Goal: Find specific page/section: Find specific page/section

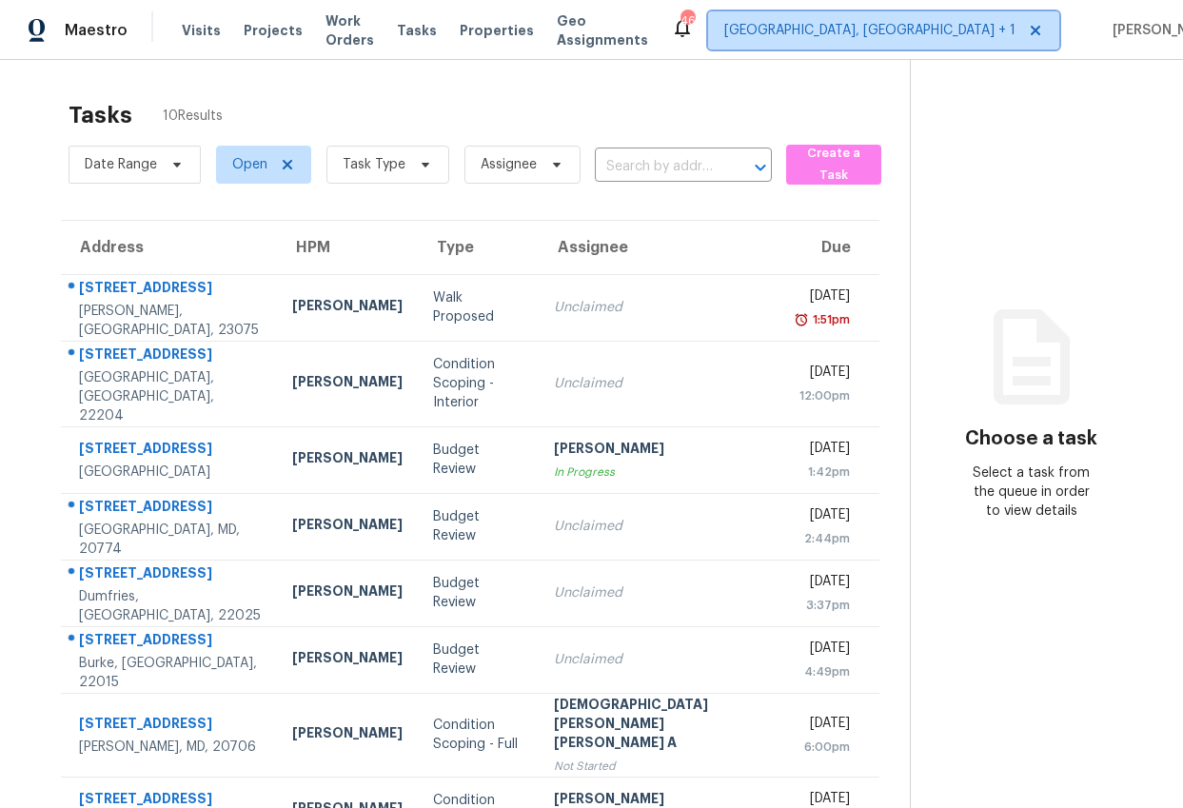
click at [902, 29] on span "[GEOGRAPHIC_DATA], [GEOGRAPHIC_DATA] + 1" at bounding box center [869, 30] width 291 height 19
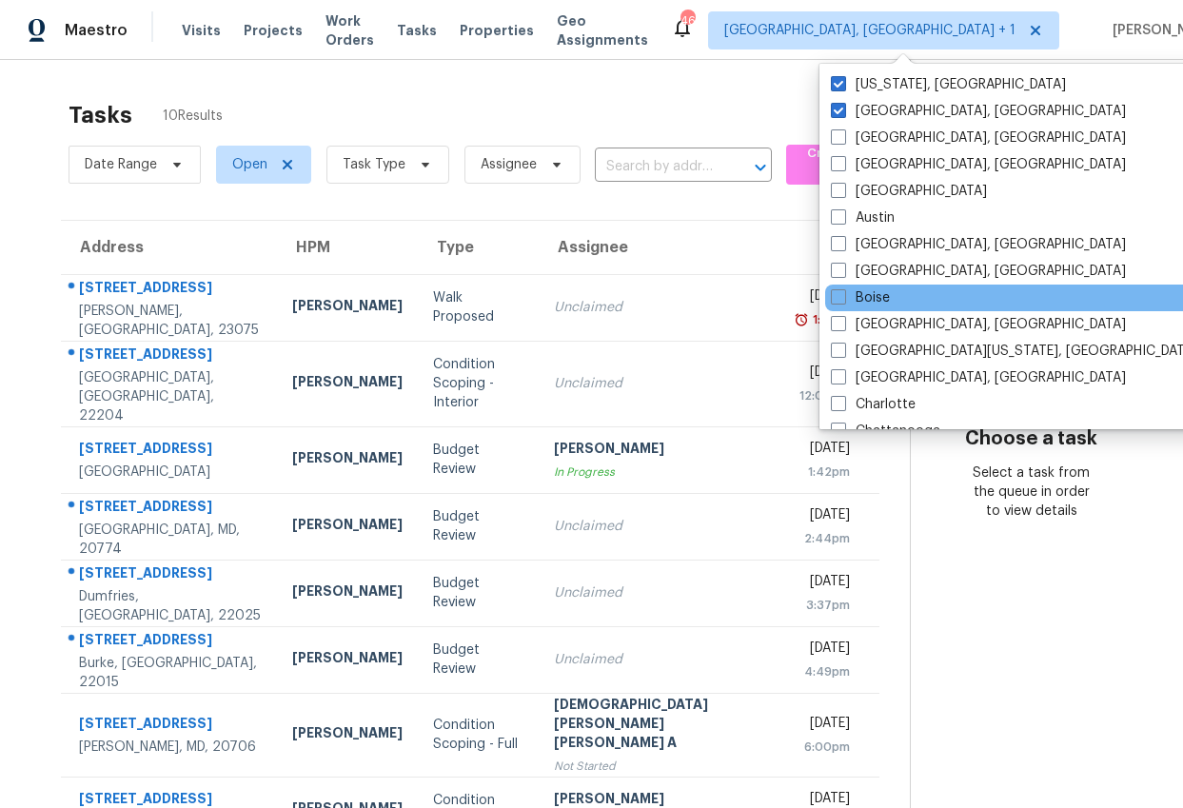
scroll to position [1275, 0]
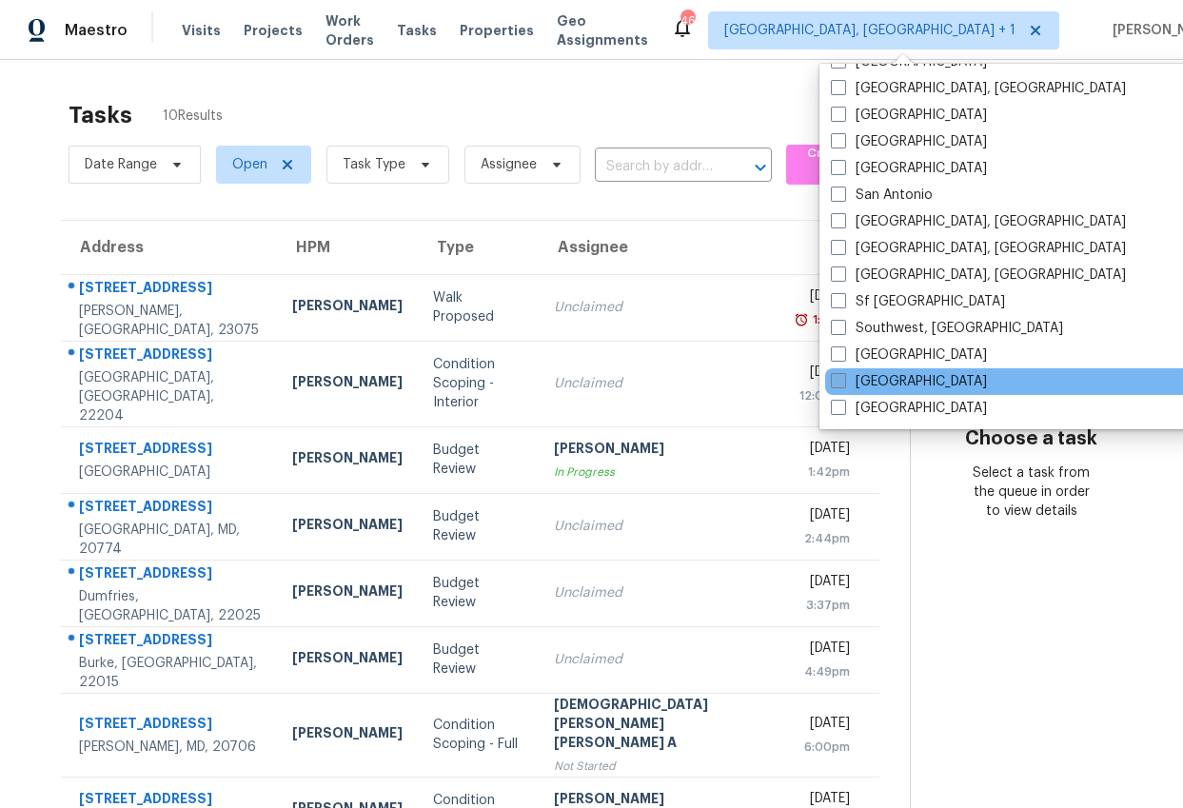
click at [841, 381] on span at bounding box center [838, 380] width 15 height 15
click at [841, 381] on input "[GEOGRAPHIC_DATA]" at bounding box center [837, 378] width 12 height 12
checkbox input "true"
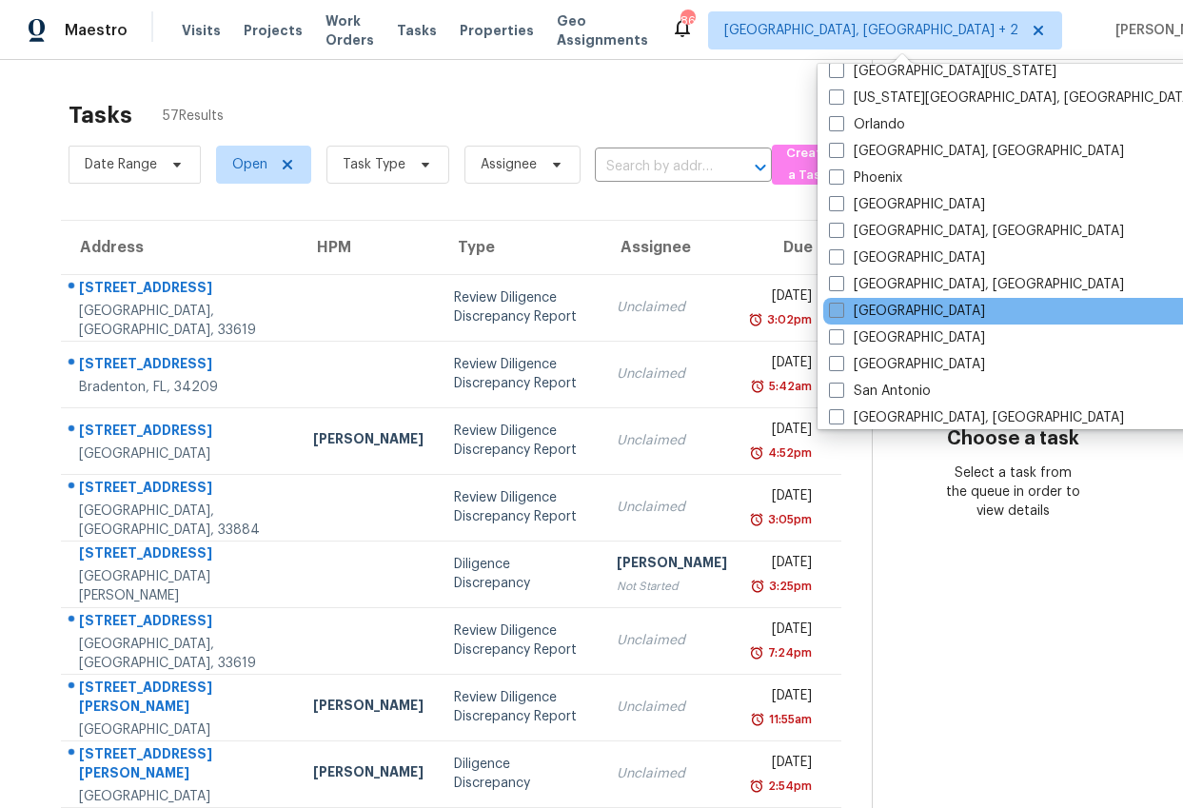
scroll to position [991, 0]
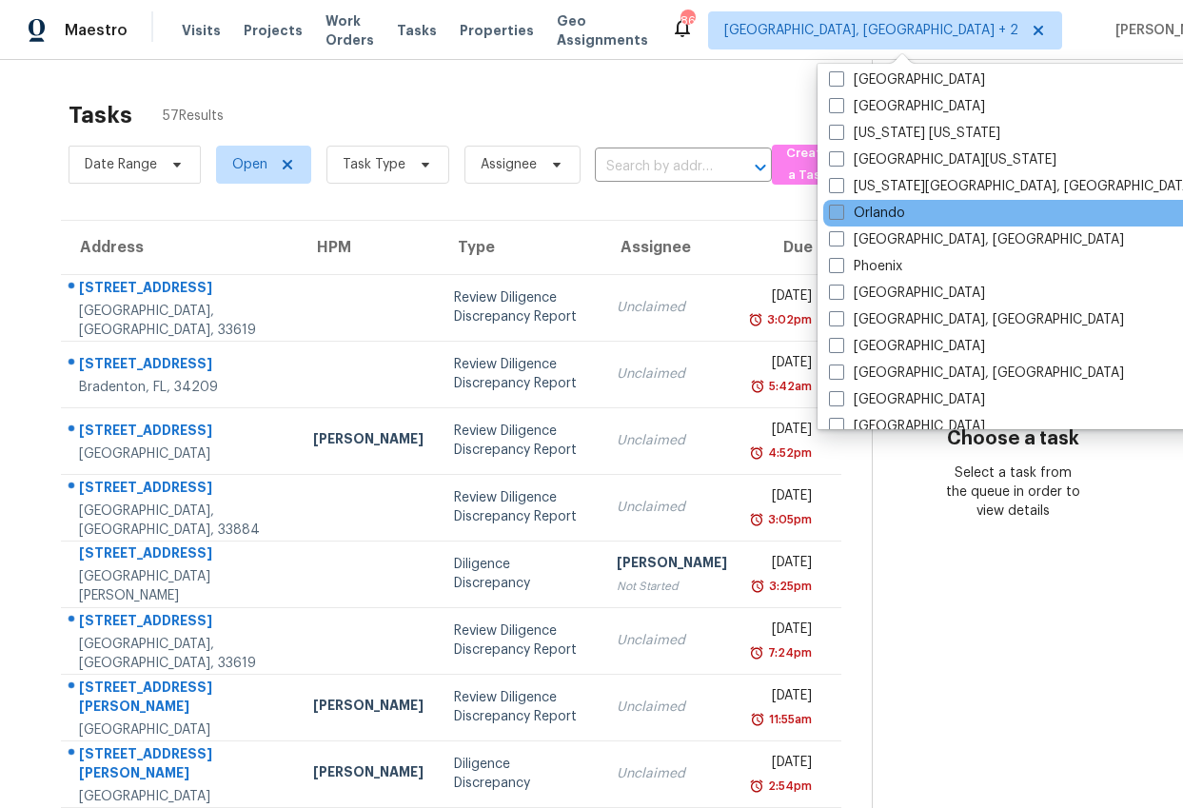
click at [837, 209] on span at bounding box center [836, 212] width 15 height 15
click at [837, 209] on input "Orlando" at bounding box center [835, 210] width 12 height 12
checkbox input "true"
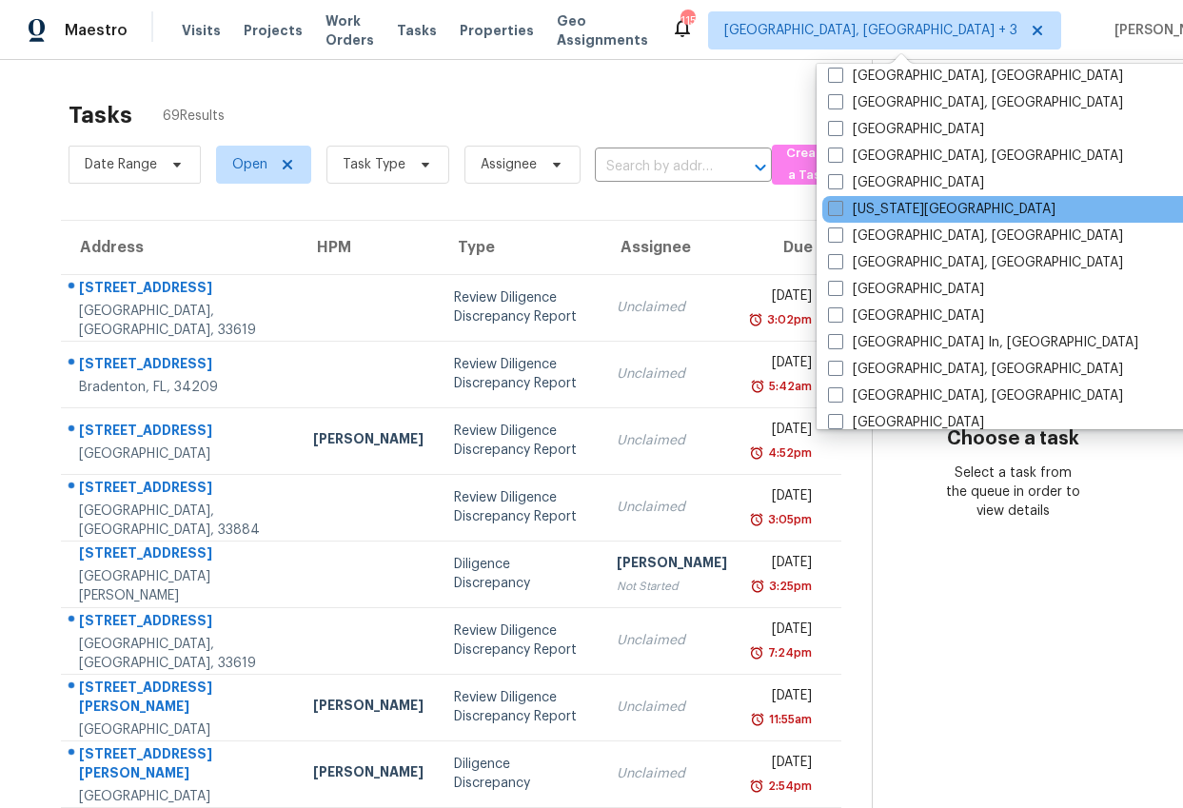
scroll to position [646, 0]
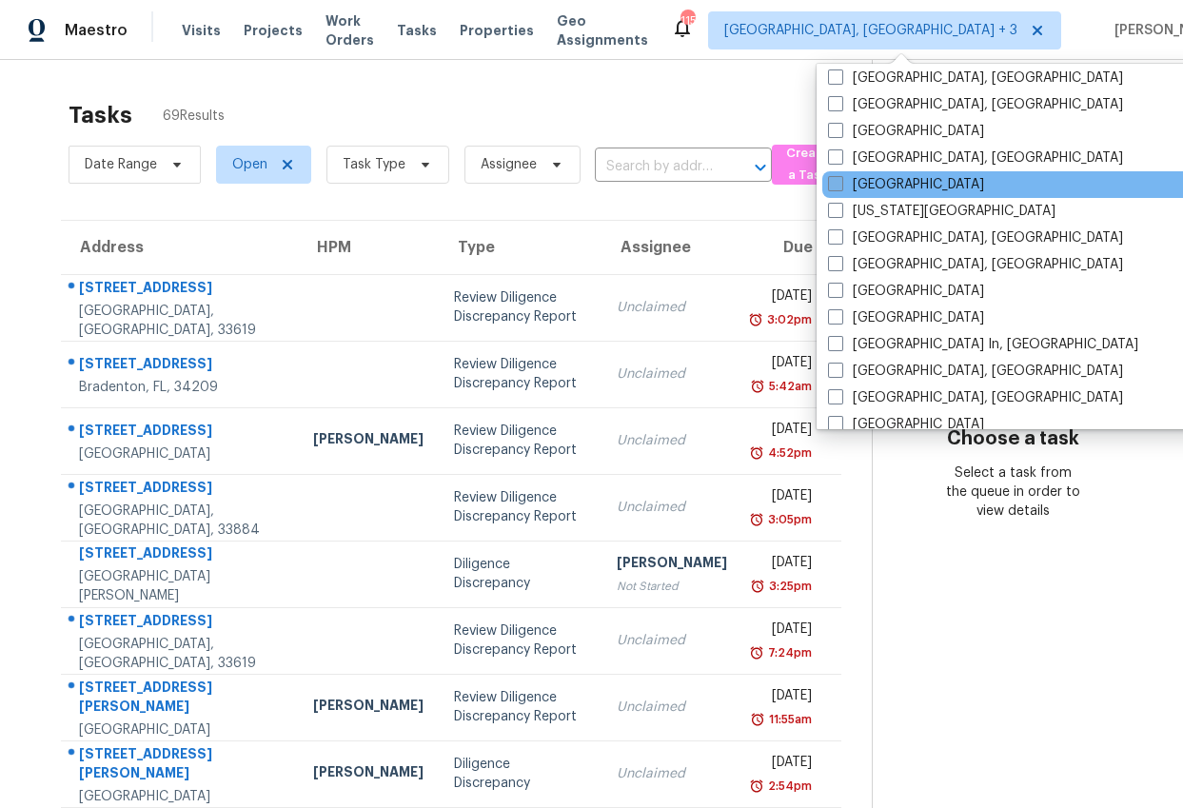
click at [843, 181] on label "[GEOGRAPHIC_DATA]" at bounding box center [906, 184] width 156 height 19
click at [840, 181] on input "[GEOGRAPHIC_DATA]" at bounding box center [834, 181] width 12 height 12
checkbox input "true"
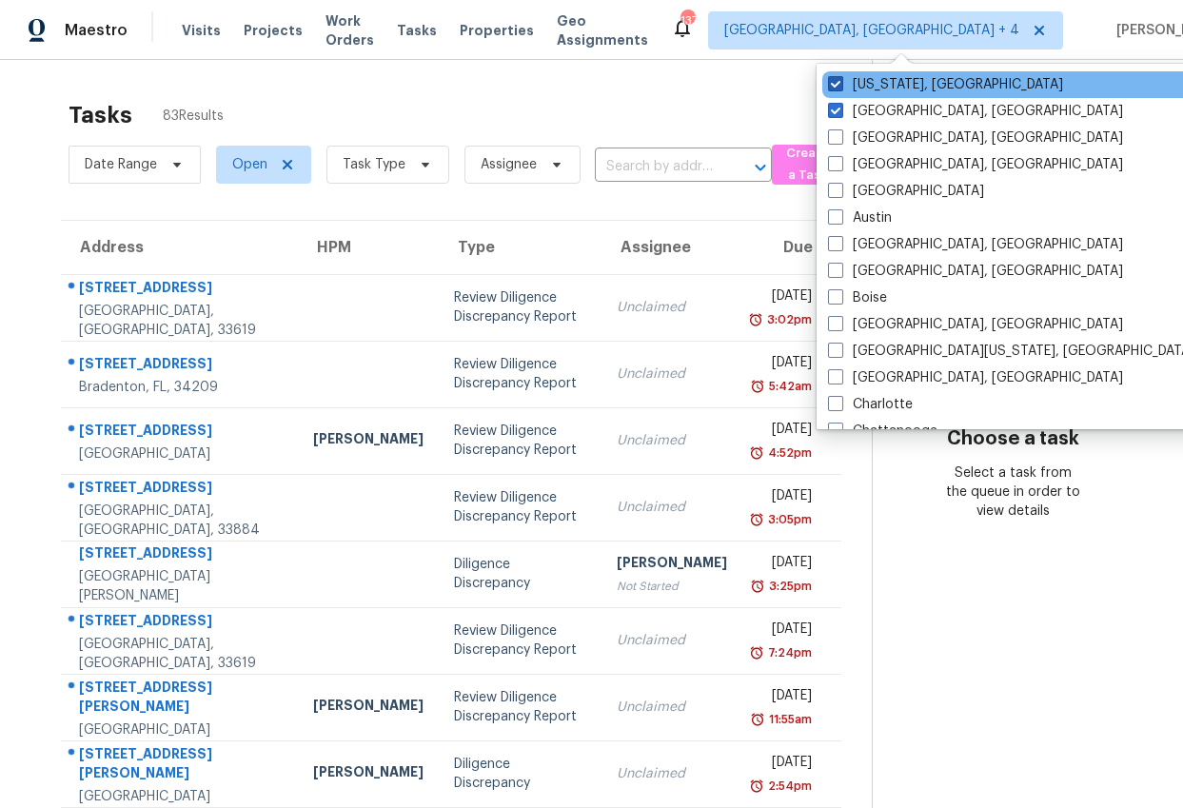
click at [840, 82] on span at bounding box center [835, 83] width 15 height 15
click at [840, 82] on input "[US_STATE], [GEOGRAPHIC_DATA]" at bounding box center [834, 81] width 12 height 12
checkbox input "false"
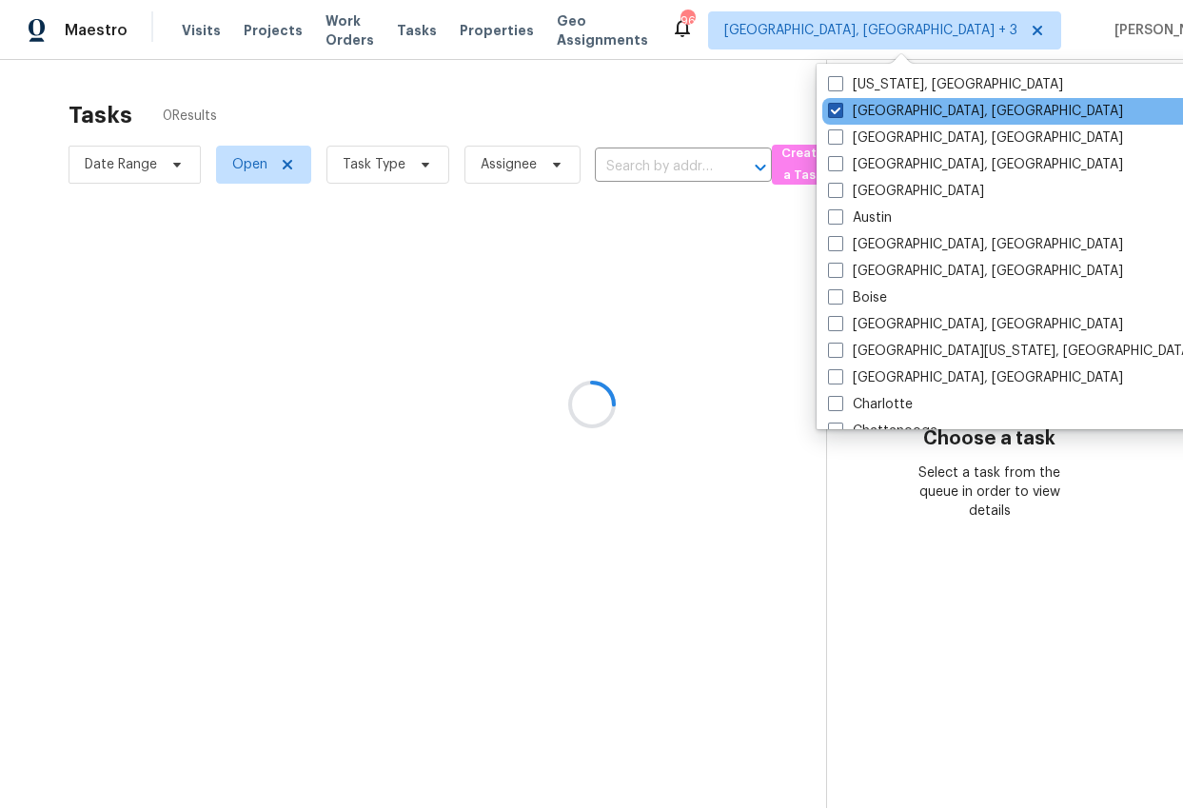
click at [839, 111] on span at bounding box center [835, 110] width 15 height 15
click at [839, 111] on input "[GEOGRAPHIC_DATA], [GEOGRAPHIC_DATA]" at bounding box center [834, 108] width 12 height 12
checkbox input "false"
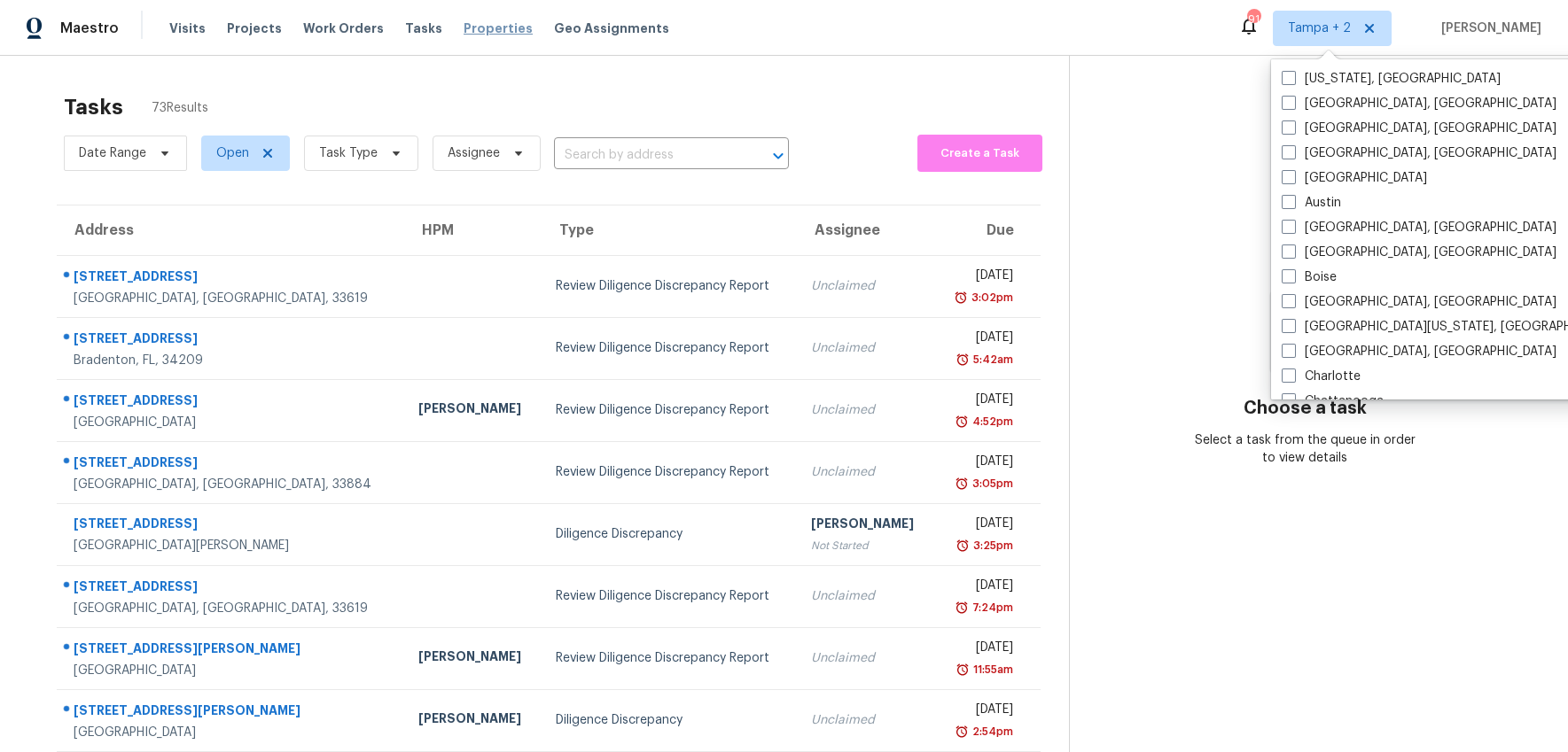
click at [477, 31] on span "Properties" at bounding box center [498, 28] width 69 height 18
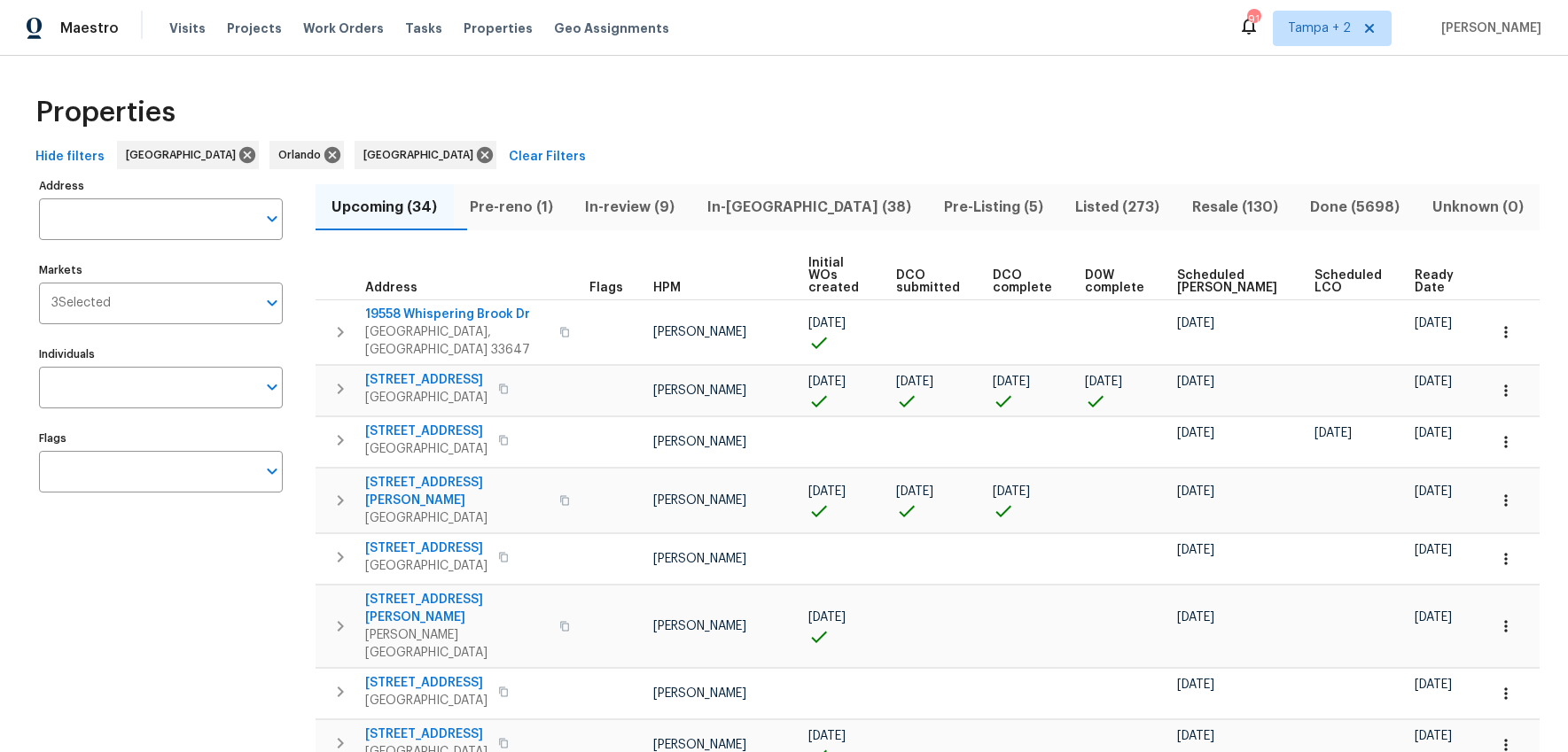
click at [670, 207] on span "In-review (9)" at bounding box center [629, 207] width 101 height 25
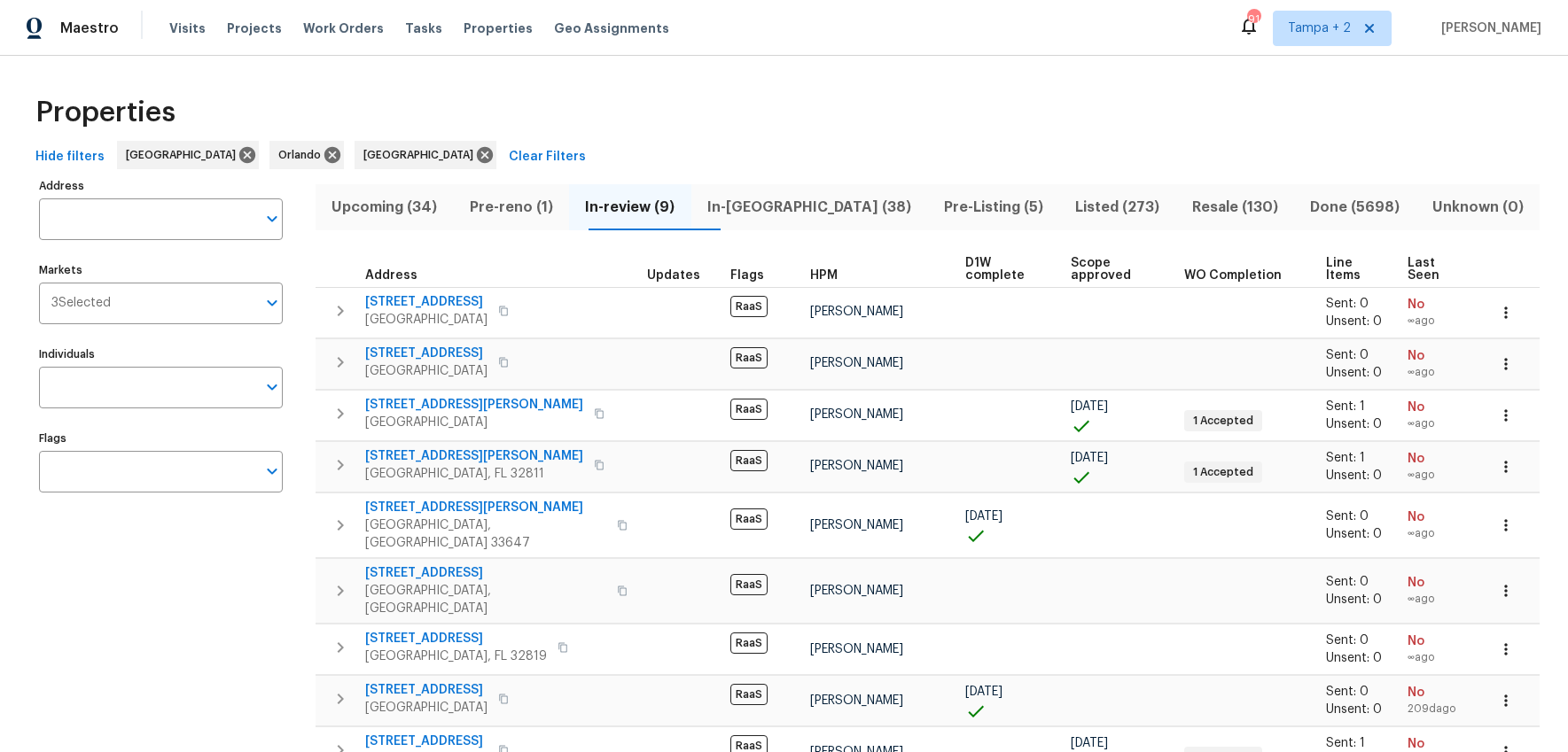
click at [539, 210] on span "Pre-reno (1)" at bounding box center [512, 207] width 95 height 25
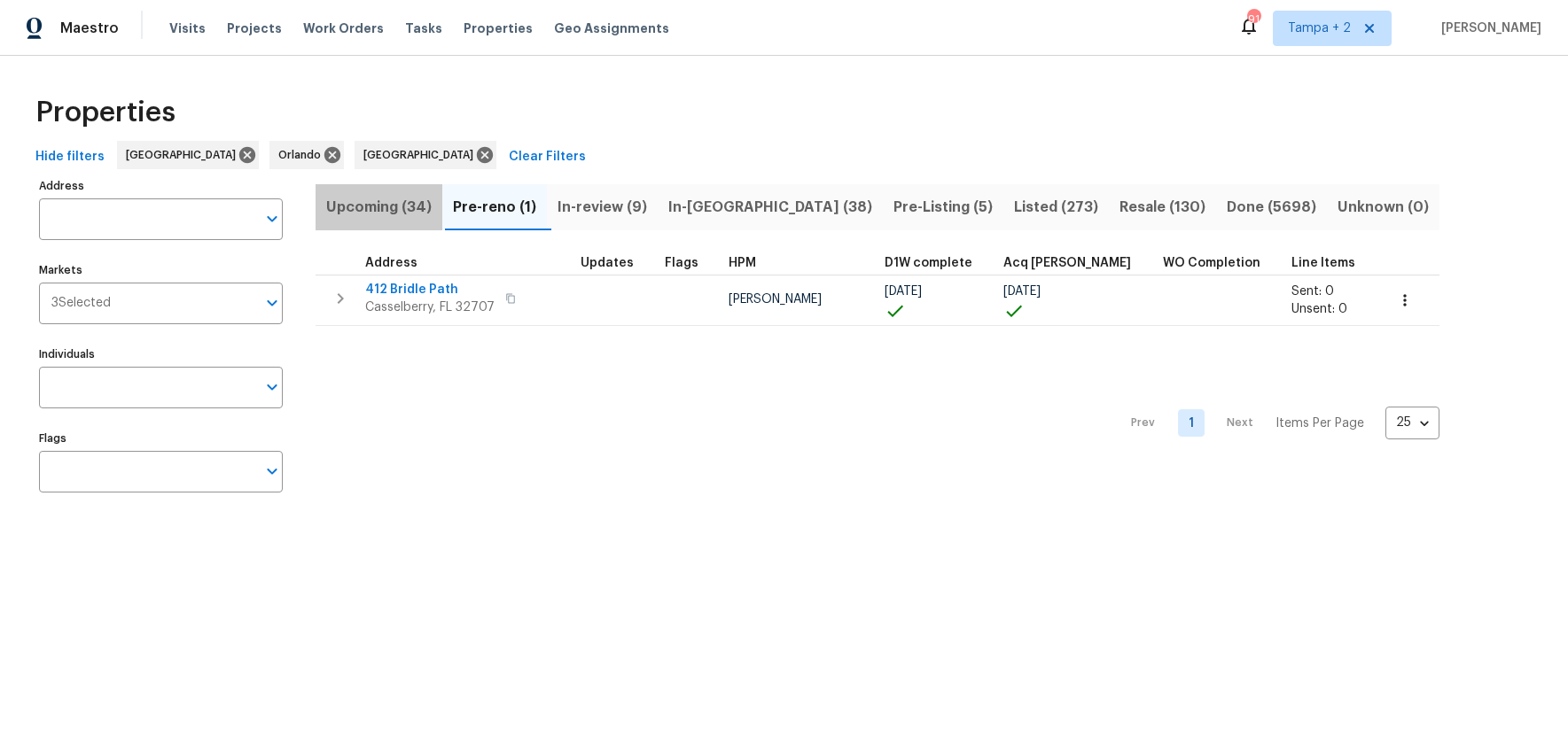
click at [383, 212] on span "Upcoming (34)" at bounding box center [378, 207] width 105 height 25
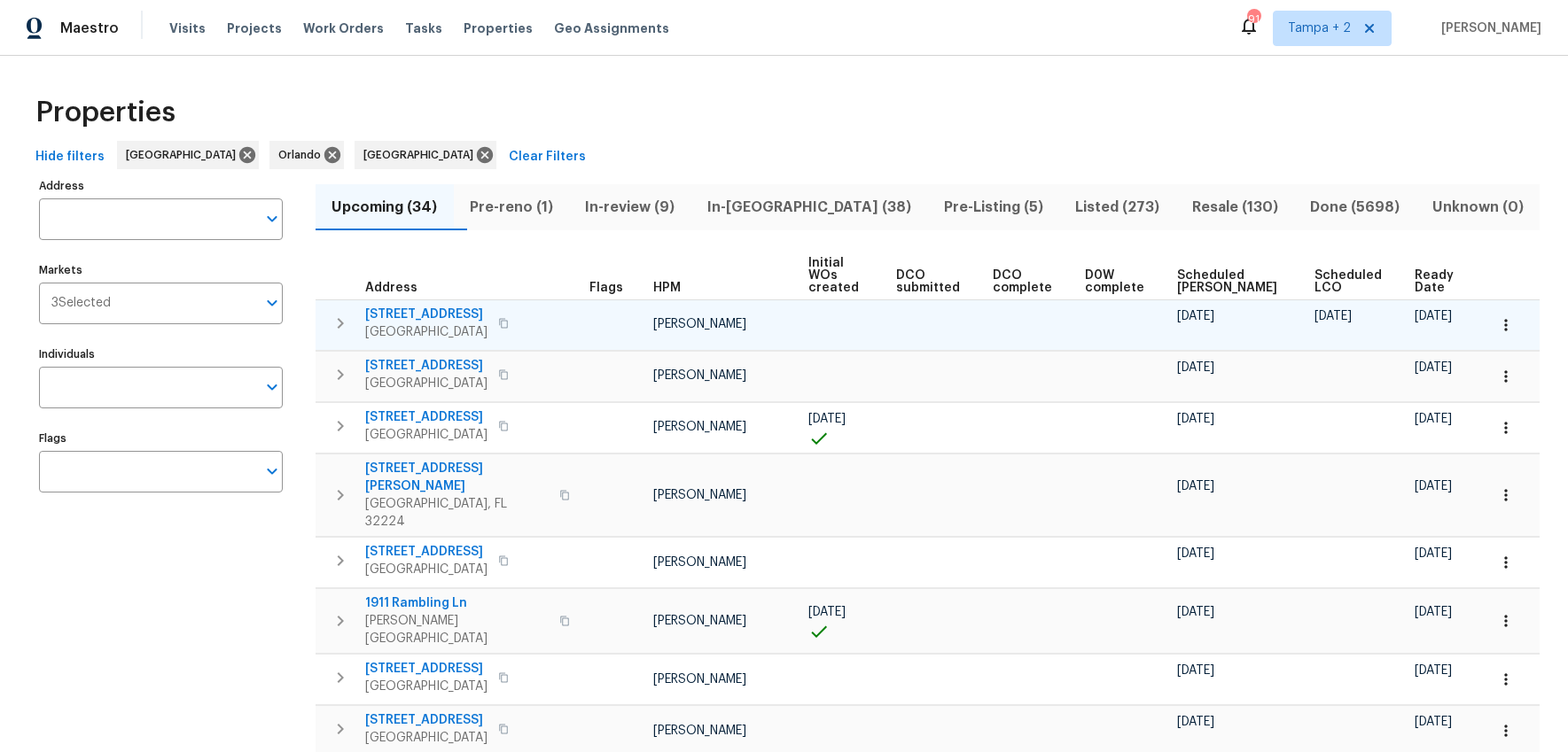
scroll to position [9, 0]
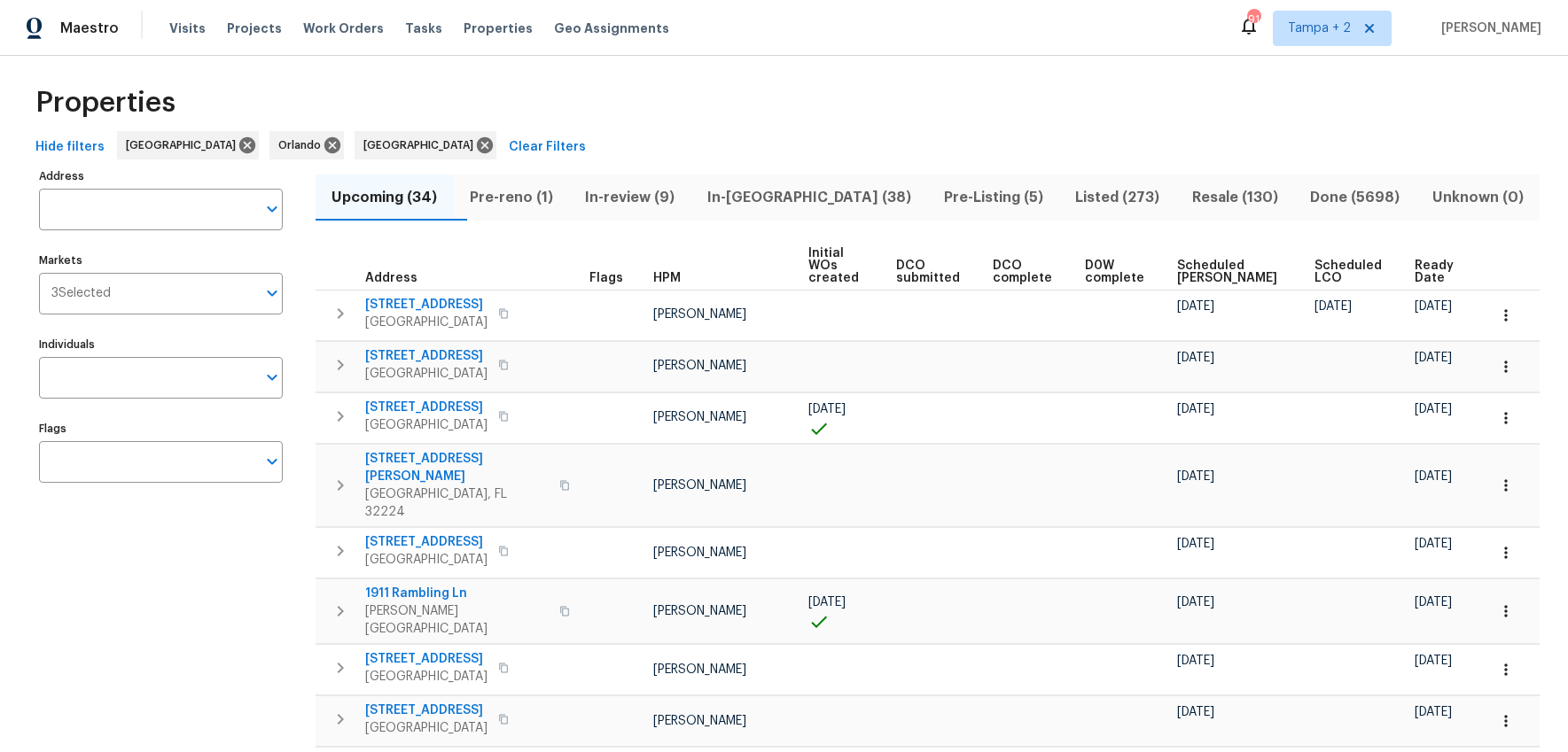
click at [1101, 262] on span "Scheduled [PERSON_NAME]" at bounding box center [1230, 272] width 106 height 25
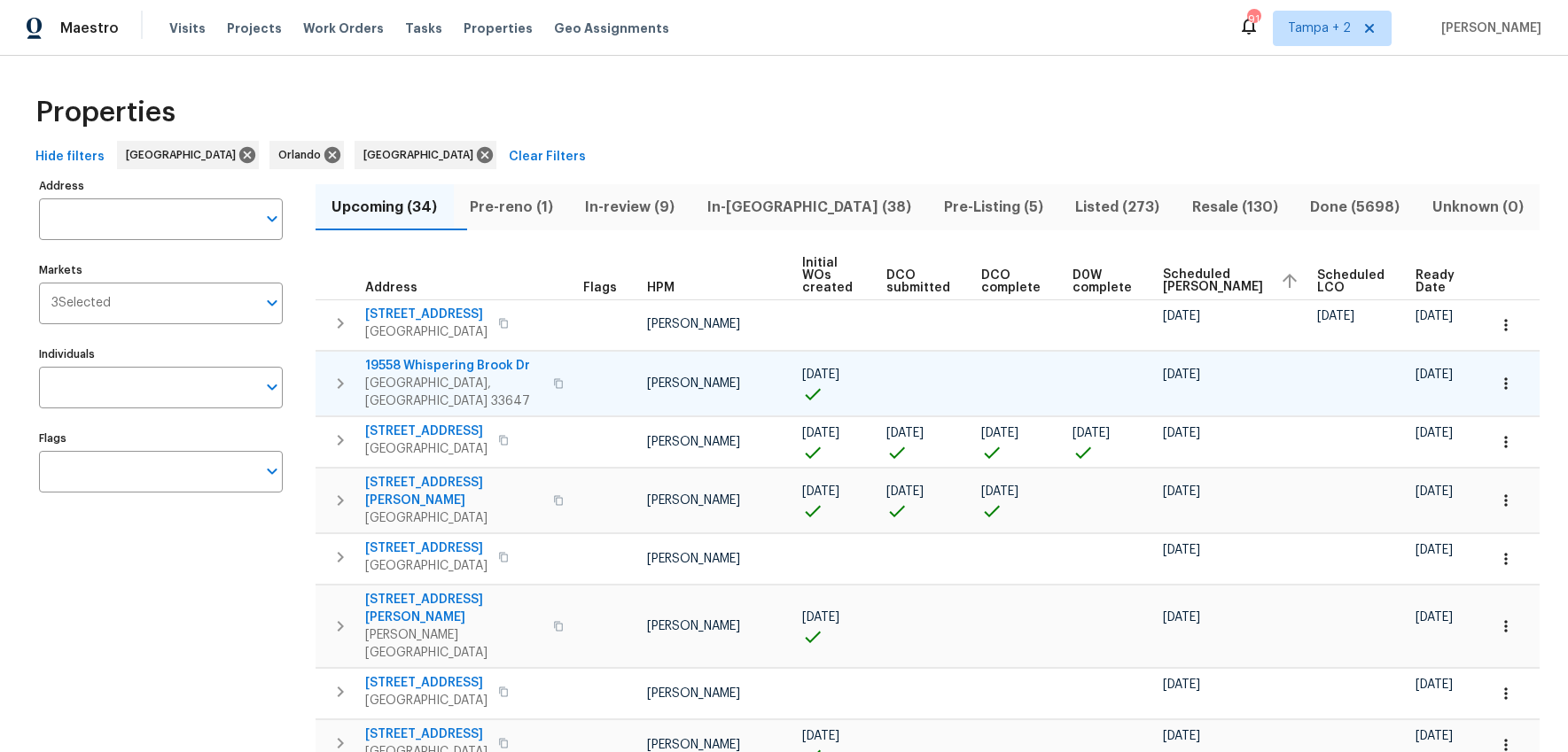
click at [547, 362] on button "button" at bounding box center [558, 383] width 21 height 43
click at [389, 357] on span "19558 Whispering Brook Dr" at bounding box center [453, 366] width 177 height 18
click at [1101, 268] on span "Scheduled [PERSON_NAME]" at bounding box center [1214, 280] width 102 height 25
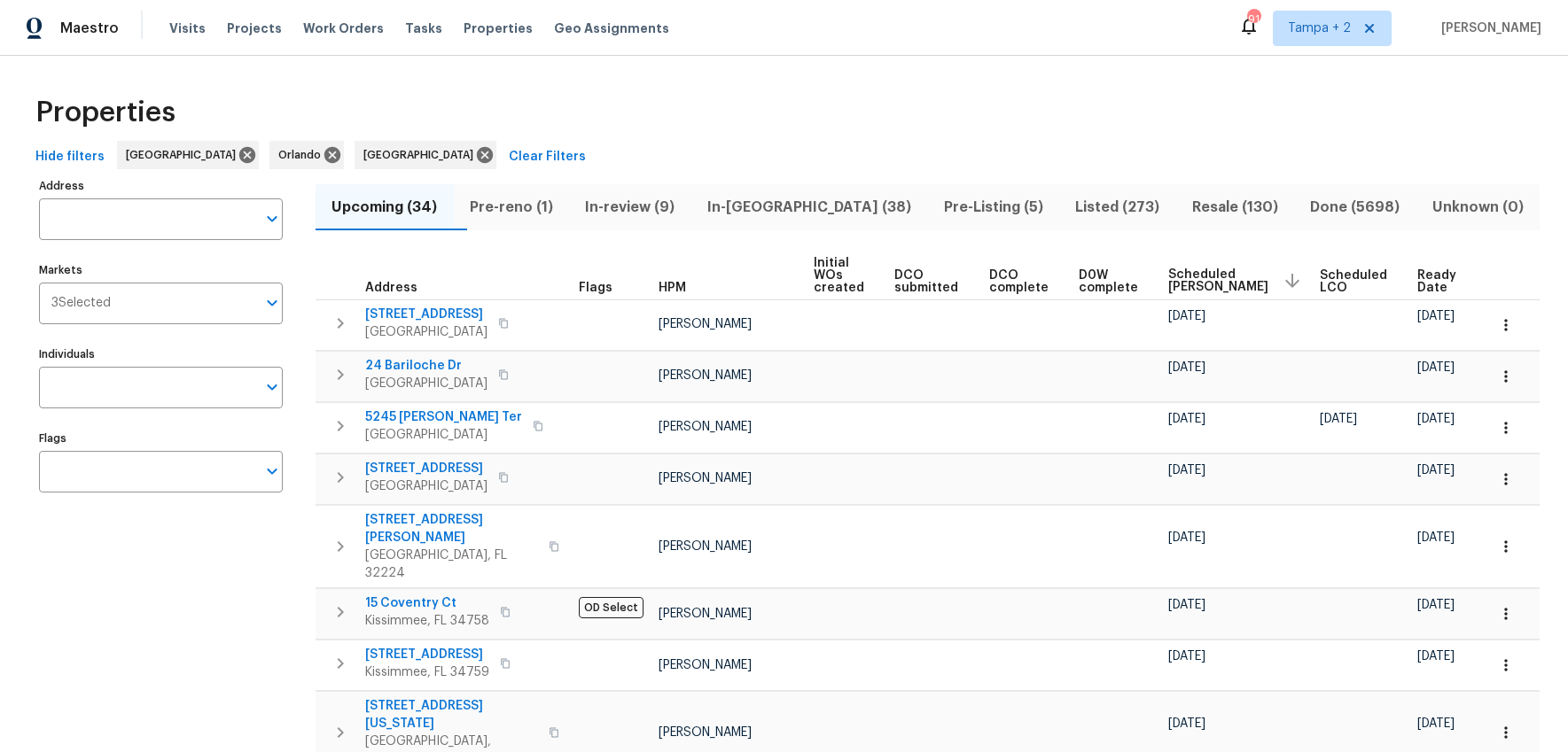
click at [1101, 268] on span "Scheduled [PERSON_NAME]" at bounding box center [1218, 280] width 101 height 25
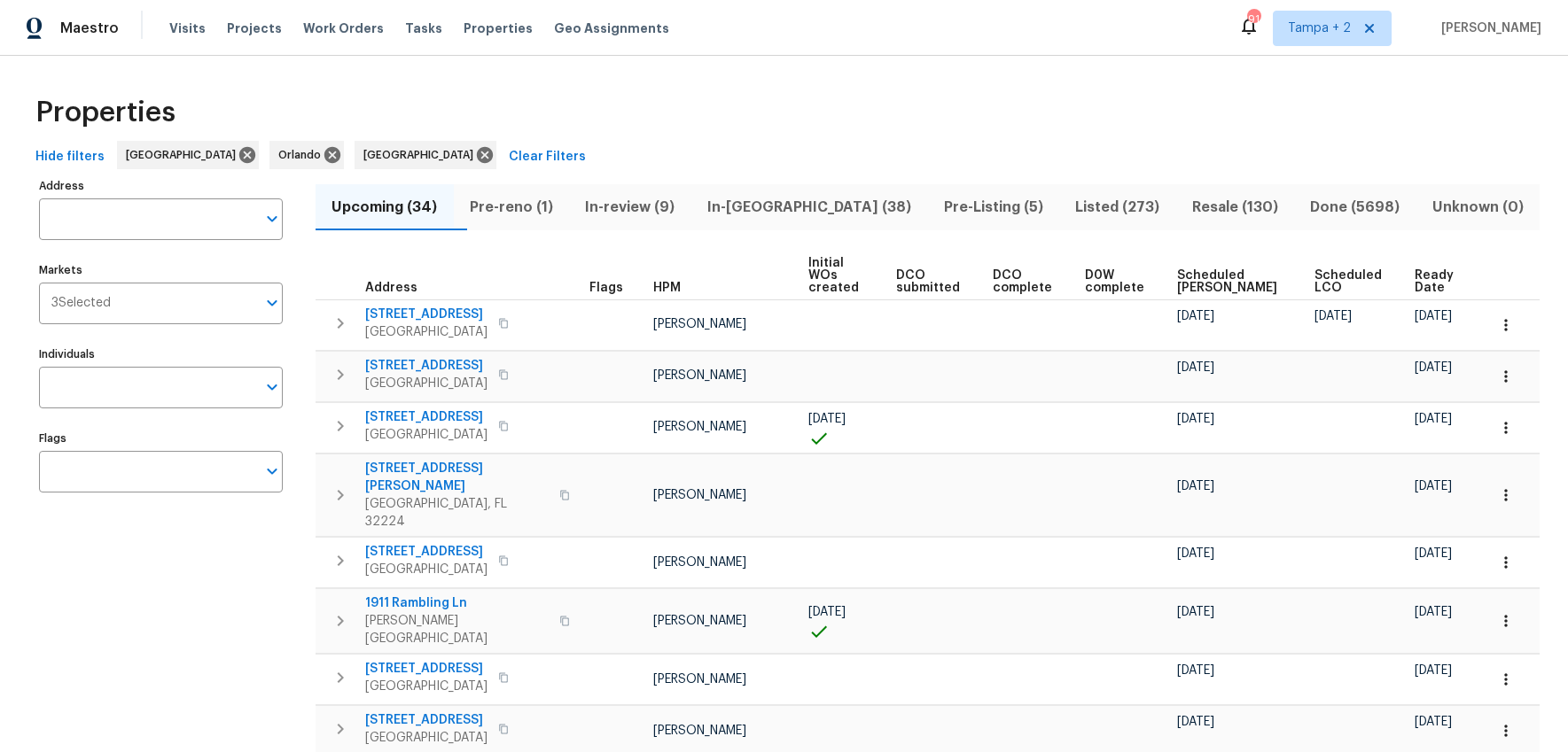
click at [1101, 270] on span "Ready Date" at bounding box center [1435, 281] width 42 height 25
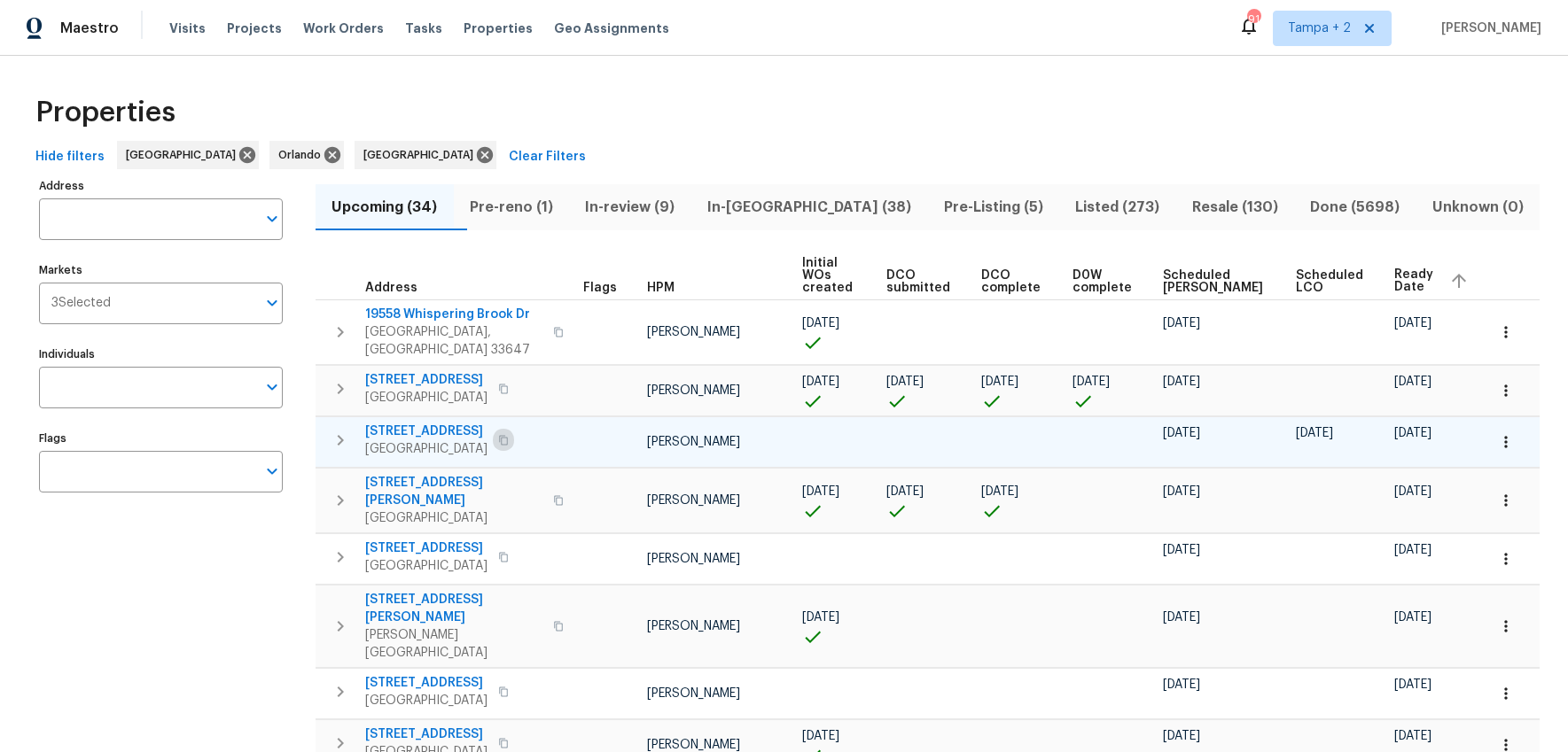
click at [514, 428] on button "button" at bounding box center [503, 440] width 21 height 25
